Goal: Task Accomplishment & Management: Manage account settings

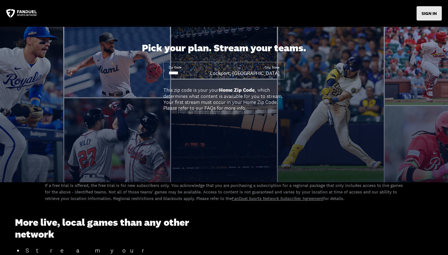
click at [422, 18] on button "SIGN IN" at bounding box center [428, 13] width 25 height 14
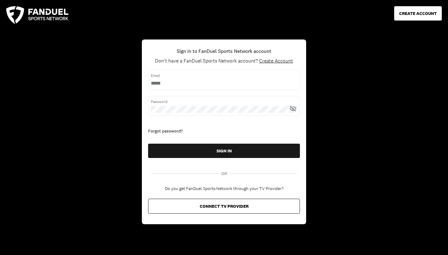
type input "*"
click at [294, 83] on input "username" at bounding box center [224, 83] width 146 height 7
type input "**********"
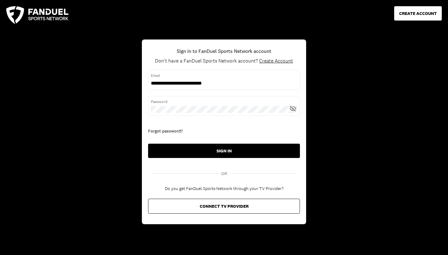
click at [240, 150] on button "SIGN IN" at bounding box center [224, 151] width 152 height 14
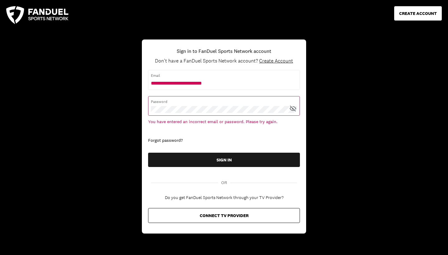
click at [294, 109] on icon at bounding box center [293, 109] width 8 height 8
click at [271, 103] on span "Password" at bounding box center [224, 102] width 146 height 6
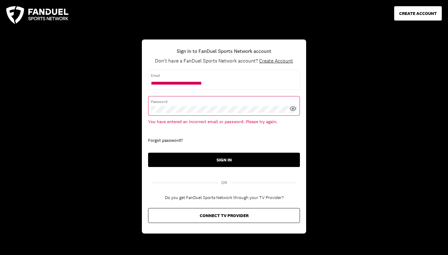
click at [221, 163] on button "SIGN IN" at bounding box center [224, 160] width 152 height 14
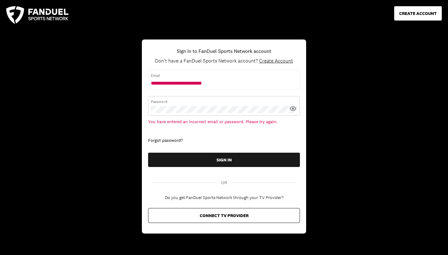
click at [224, 159] on button "SIGN IN" at bounding box center [224, 160] width 152 height 14
click at [186, 76] on span "Email" at bounding box center [224, 76] width 146 height 6
click at [183, 77] on span "Email" at bounding box center [224, 76] width 146 height 6
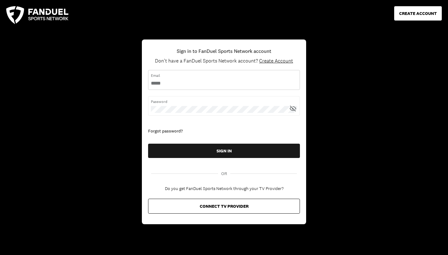
type input "**********"
click at [224, 150] on button "SIGN IN" at bounding box center [224, 151] width 152 height 14
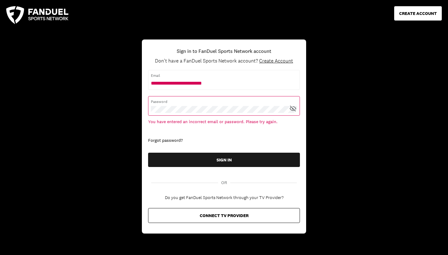
click at [291, 107] on icon at bounding box center [293, 109] width 8 height 8
click at [174, 138] on div "Forgot password?" at bounding box center [224, 140] width 152 height 6
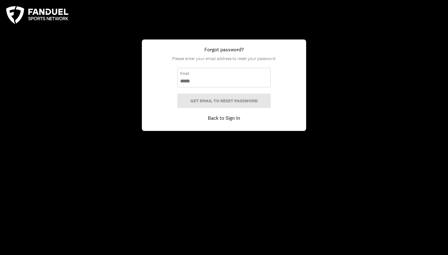
click at [203, 81] on input "email" at bounding box center [224, 81] width 88 height 7
type input "**********"
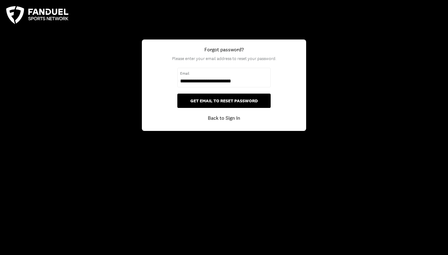
click at [217, 99] on button "GET EMAIL TO RESET PASSWORD" at bounding box center [223, 101] width 93 height 14
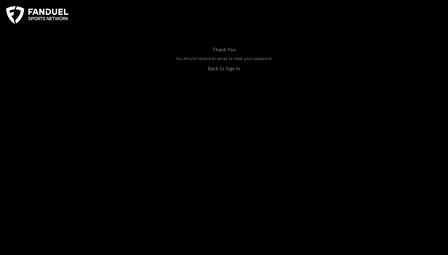
click at [227, 65] on link "Back to Sign In" at bounding box center [224, 68] width 32 height 7
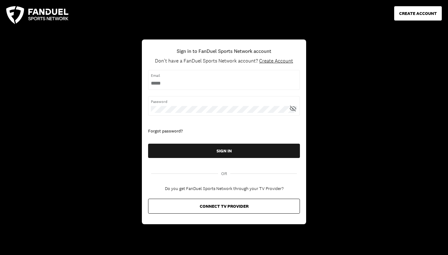
click at [273, 60] on span "Create Account" at bounding box center [276, 61] width 34 height 7
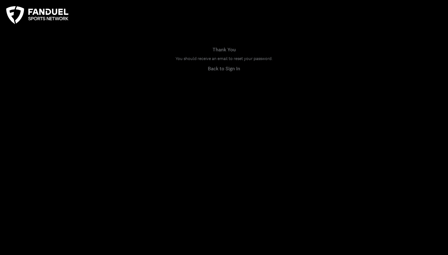
click at [220, 68] on link "Back to Sign In" at bounding box center [224, 68] width 32 height 7
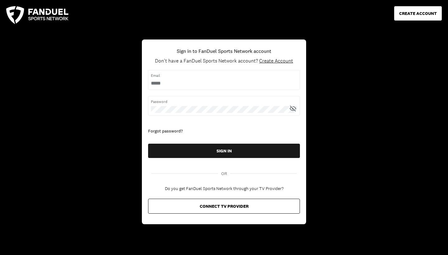
click at [159, 128] on div "Forgot password?" at bounding box center [224, 131] width 152 height 6
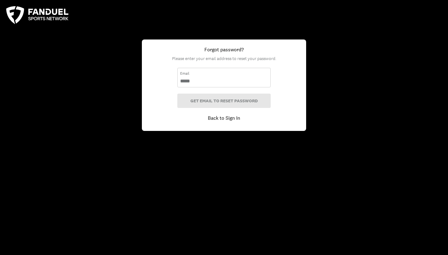
click at [210, 83] on input "email" at bounding box center [224, 81] width 88 height 7
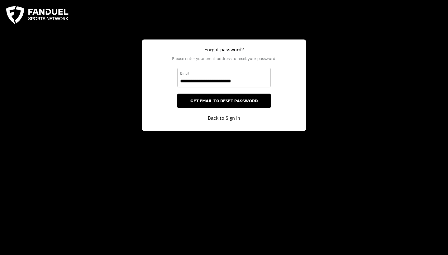
type input "**********"
click at [214, 101] on button "GET EMAIL TO RESET PASSWORD" at bounding box center [223, 101] width 93 height 14
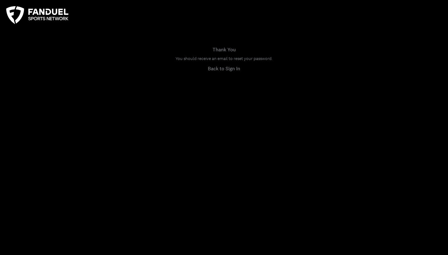
click at [225, 70] on link "Back to Sign In" at bounding box center [224, 68] width 32 height 7
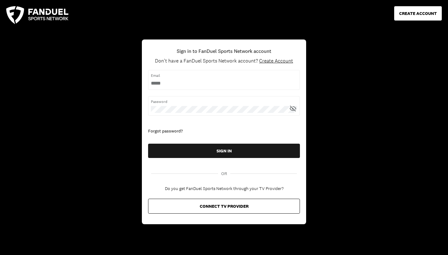
click at [244, 66] on div "Sign in to FanDuel Sports Network account Don't have a FanDuel Sports Network a…" at bounding box center [224, 132] width 152 height 179
click at [248, 79] on div "Email" at bounding box center [224, 80] width 152 height 20
click at [230, 81] on input "username" at bounding box center [224, 83] width 146 height 7
type input "**********"
click at [224, 150] on button "SIGN IN" at bounding box center [224, 151] width 152 height 14
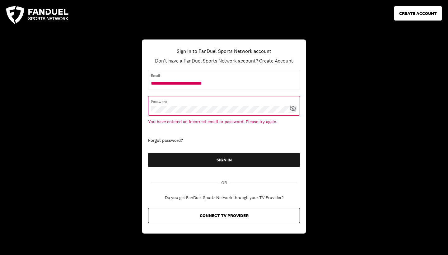
click at [221, 127] on div "Password You have entered an incorrect email or password. Please try again." at bounding box center [224, 112] width 152 height 32
click at [286, 105] on div "Password" at bounding box center [224, 106] width 152 height 20
click at [292, 107] on icon at bounding box center [293, 109] width 8 height 8
click at [293, 107] on icon at bounding box center [293, 109] width 8 height 8
